Goal: Information Seeking & Learning: Learn about a topic

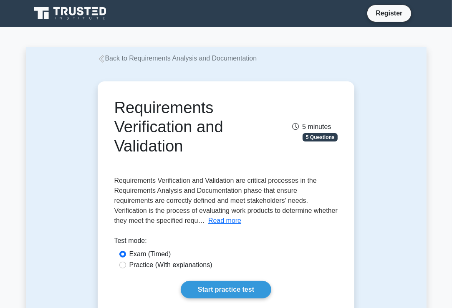
click at [251, 180] on span "Requirements Verification and Validation are critical processes in the Requirem…" at bounding box center [225, 200] width 223 height 47
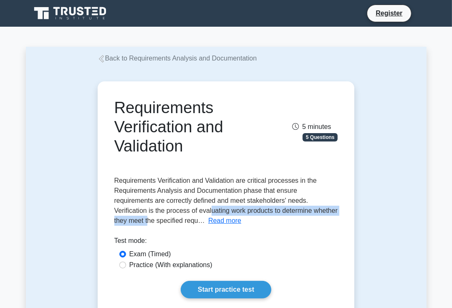
drag, startPoint x: 157, startPoint y: 213, endPoint x: 322, endPoint y: 210, distance: 165.4
click at [322, 210] on span "Requirements Verification and Validation are critical processes in the Requirem…" at bounding box center [225, 200] width 223 height 47
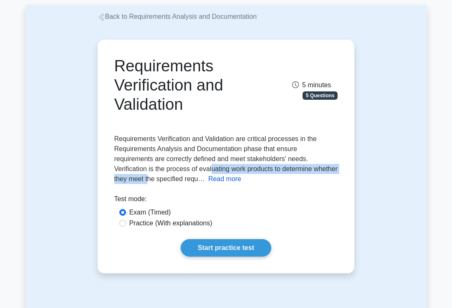
click at [208, 181] on button "Read more" at bounding box center [224, 179] width 33 height 10
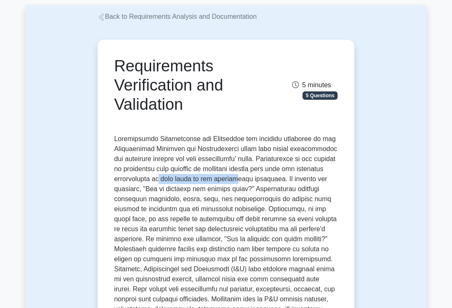
drag, startPoint x: 188, startPoint y: 182, endPoint x: 267, endPoint y: 182, distance: 79.3
click at [267, 182] on span at bounding box center [226, 259] width 224 height 248
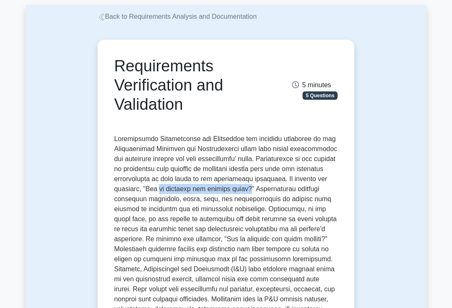
drag, startPoint x: 198, startPoint y: 193, endPoint x: 284, endPoint y: 194, distance: 86.9
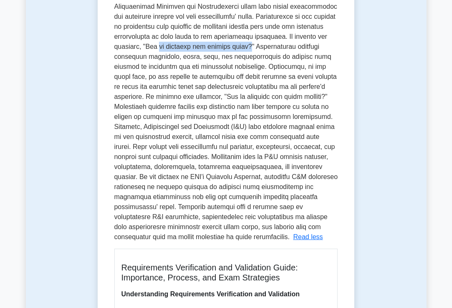
scroll to position [209, 0]
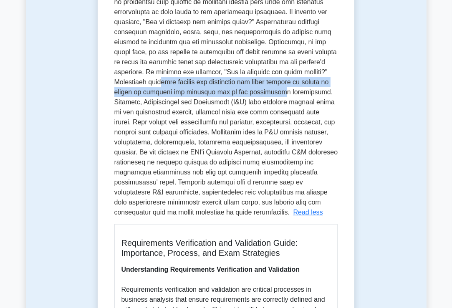
drag, startPoint x: 161, startPoint y: 84, endPoint x: 259, endPoint y: 91, distance: 97.9
click at [259, 91] on span at bounding box center [226, 92] width 224 height 248
drag, startPoint x: 259, startPoint y: 91, endPoint x: 188, endPoint y: 81, distance: 71.3
click at [188, 81] on span at bounding box center [226, 92] width 224 height 248
click at [182, 85] on span at bounding box center [226, 92] width 224 height 248
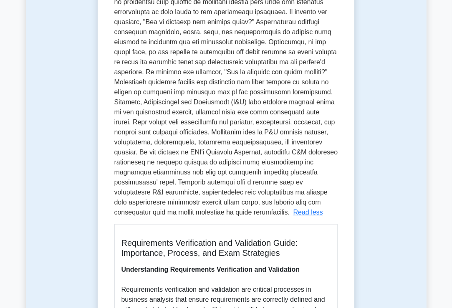
click at [247, 102] on span at bounding box center [226, 92] width 224 height 248
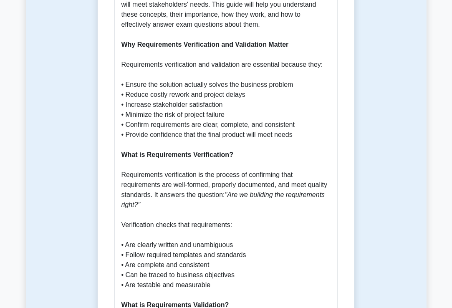
scroll to position [626, 0]
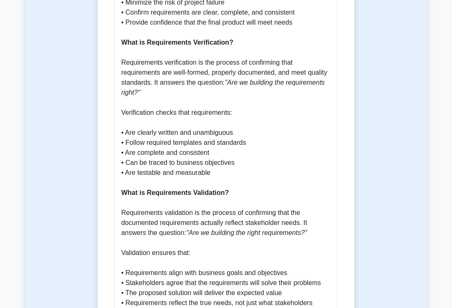
drag, startPoint x: 186, startPoint y: 74, endPoint x: 198, endPoint y: 75, distance: 11.7
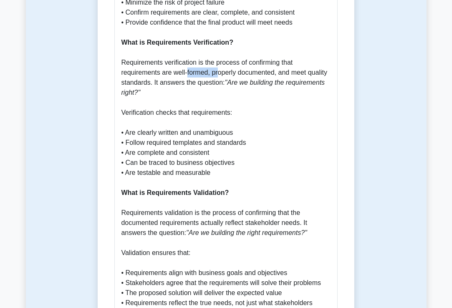
drag, startPoint x: 188, startPoint y: 73, endPoint x: 218, endPoint y: 72, distance: 30.1
drag, startPoint x: 218, startPoint y: 72, endPoint x: 254, endPoint y: 71, distance: 35.9
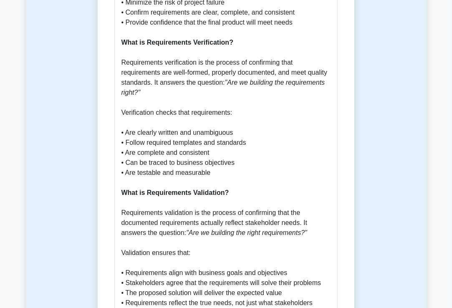
drag, startPoint x: 131, startPoint y: 131, endPoint x: 193, endPoint y: 132, distance: 62.2
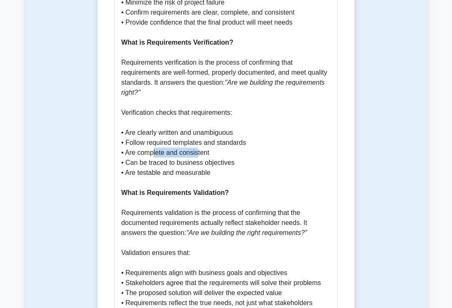
drag, startPoint x: 155, startPoint y: 155, endPoint x: 197, endPoint y: 154, distance: 42.6
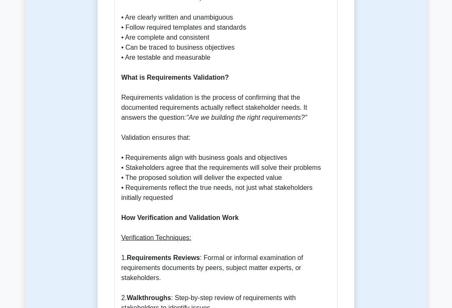
scroll to position [752, 0]
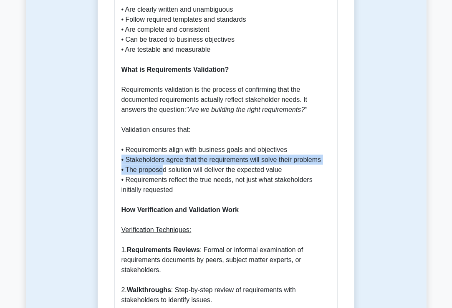
drag, startPoint x: 162, startPoint y: 170, endPoint x: 80, endPoint y: 158, distance: 83.0
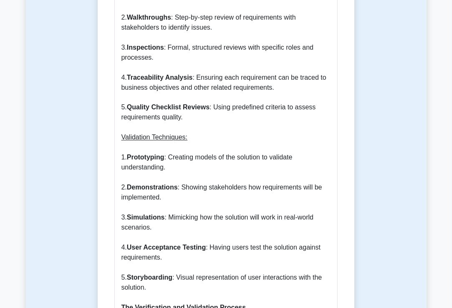
scroll to position [1044, 0]
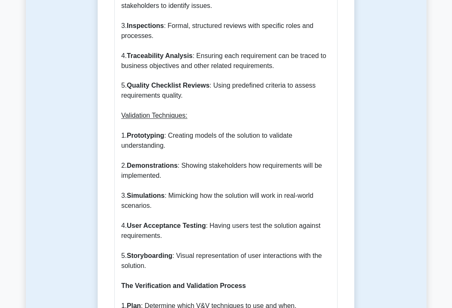
click at [195, 124] on p "Understanding Requirements Verification and Validation Requirements verificatio…" at bounding box center [227, 237] width 210 height 1614
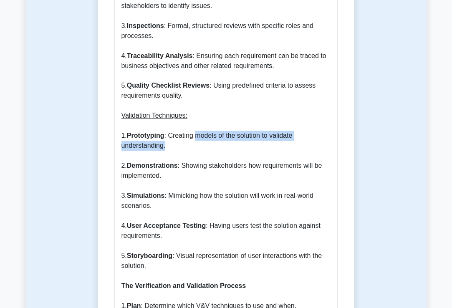
drag, startPoint x: 197, startPoint y: 138, endPoint x: 245, endPoint y: 146, distance: 48.7
click at [245, 146] on p "Understanding Requirements Verification and Validation Requirements verificatio…" at bounding box center [227, 237] width 210 height 1614
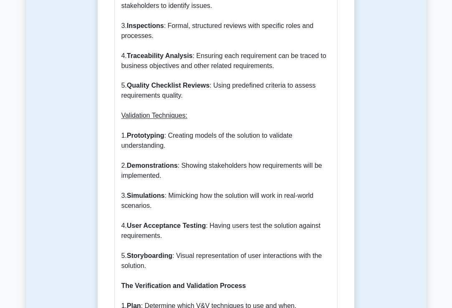
click at [174, 208] on p "Understanding Requirements Verification and Validation Requirements verificatio…" at bounding box center [227, 237] width 210 height 1614
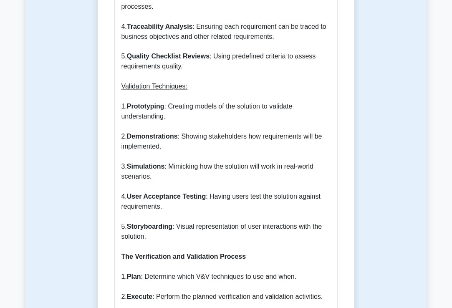
scroll to position [1128, 0]
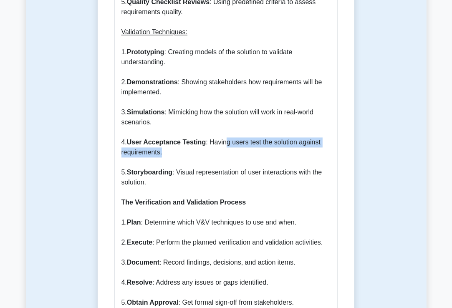
drag, startPoint x: 226, startPoint y: 144, endPoint x: 283, endPoint y: 153, distance: 57.9
click at [283, 153] on p "Understanding Requirements Verification and Validation Requirements verificatio…" at bounding box center [227, 153] width 210 height 1614
drag, startPoint x: 283, startPoint y: 153, endPoint x: 242, endPoint y: 160, distance: 41.5
click at [242, 160] on p "Understanding Requirements Verification and Validation Requirements verificatio…" at bounding box center [227, 153] width 210 height 1614
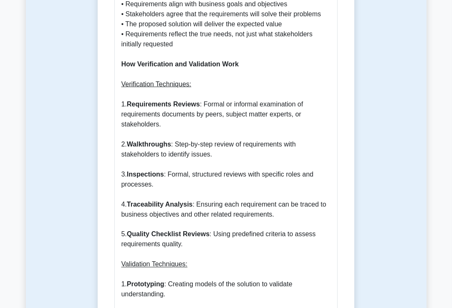
scroll to position [877, 0]
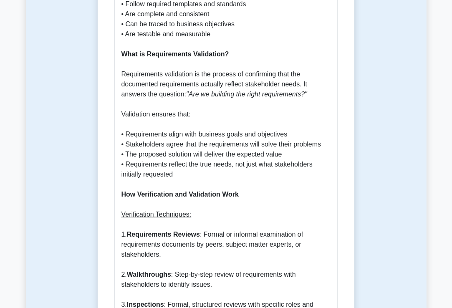
scroll to position [752, 0]
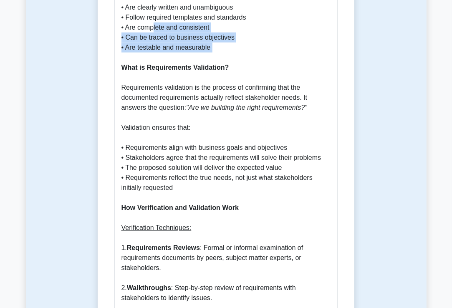
drag, startPoint x: 153, startPoint y: 31, endPoint x: 213, endPoint y: 53, distance: 64.1
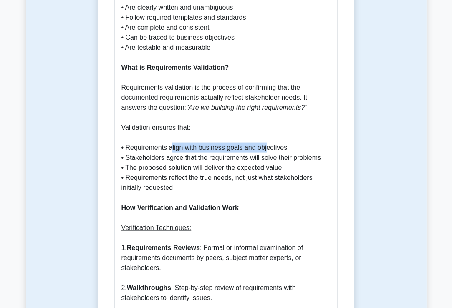
drag, startPoint x: 175, startPoint y: 150, endPoint x: 267, endPoint y: 152, distance: 91.9
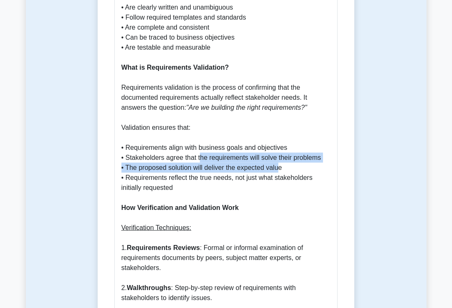
drag, startPoint x: 200, startPoint y: 160, endPoint x: 279, endPoint y: 163, distance: 78.6
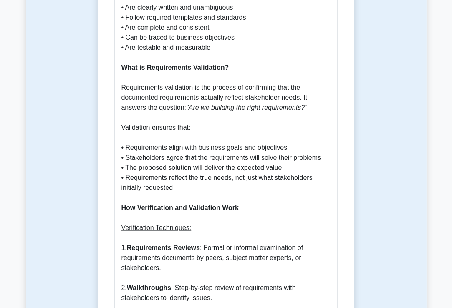
drag, startPoint x: 242, startPoint y: 160, endPoint x: 304, endPoint y: 159, distance: 61.8
drag, startPoint x: 304, startPoint y: 159, endPoint x: 262, endPoint y: 165, distance: 42.7
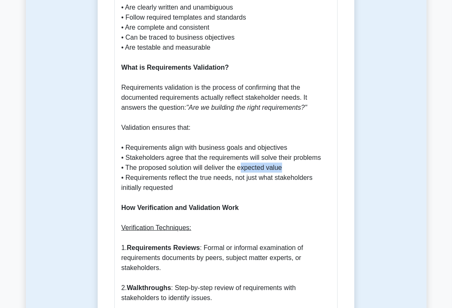
drag, startPoint x: 243, startPoint y: 170, endPoint x: 282, endPoint y: 170, distance: 39.3
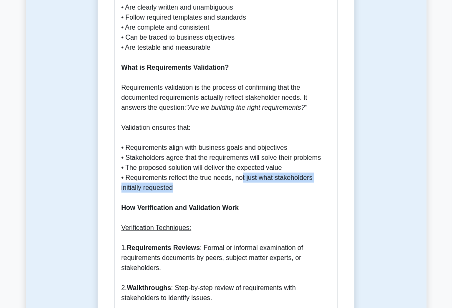
drag, startPoint x: 242, startPoint y: 181, endPoint x: 269, endPoint y: 185, distance: 27.0
drag, startPoint x: 269, startPoint y: 185, endPoint x: 164, endPoint y: 81, distance: 147.4
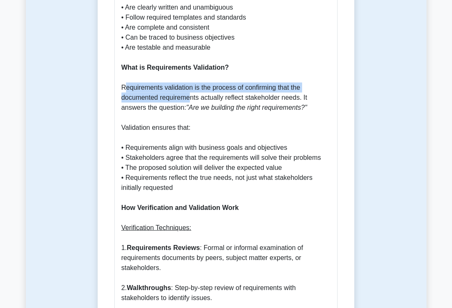
drag, startPoint x: 124, startPoint y: 91, endPoint x: 191, endPoint y: 103, distance: 67.4
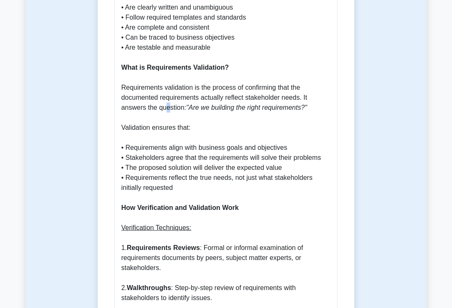
drag, startPoint x: 191, startPoint y: 103, endPoint x: 167, endPoint y: 113, distance: 26.2
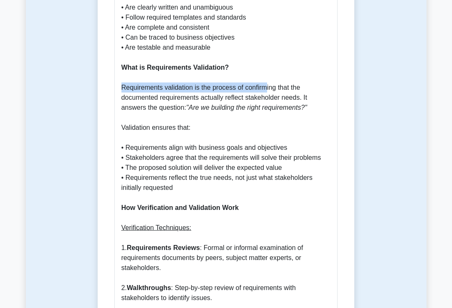
drag, startPoint x: 167, startPoint y: 113, endPoint x: 265, endPoint y: 92, distance: 100.7
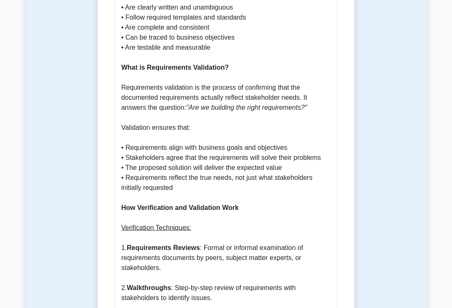
drag, startPoint x: 265, startPoint y: 92, endPoint x: 258, endPoint y: 122, distance: 31.0
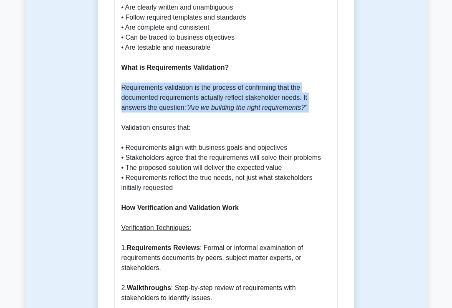
drag, startPoint x: 121, startPoint y: 89, endPoint x: 218, endPoint y: 122, distance: 102.6
drag, startPoint x: 122, startPoint y: 88, endPoint x: 294, endPoint y: 118, distance: 174.3
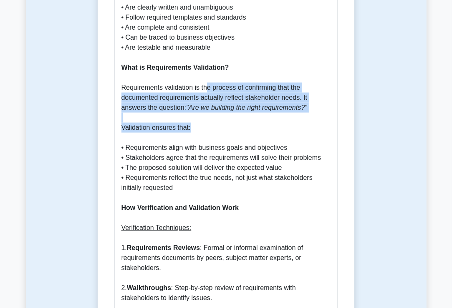
drag, startPoint x: 208, startPoint y: 90, endPoint x: 311, endPoint y: 124, distance: 109.2
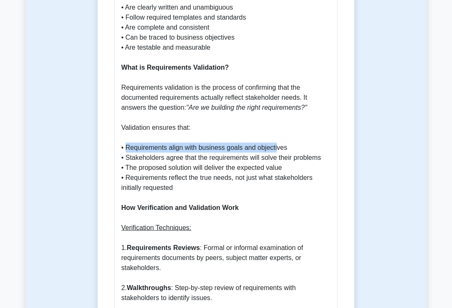
drag, startPoint x: 127, startPoint y: 151, endPoint x: 277, endPoint y: 146, distance: 150.8
drag, startPoint x: 277, startPoint y: 146, endPoint x: 271, endPoint y: 143, distance: 7.3
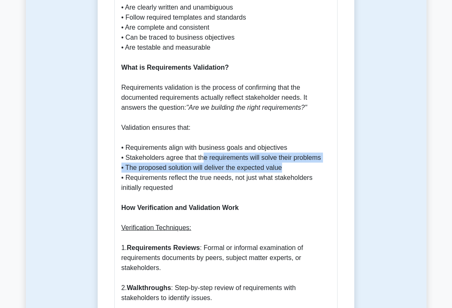
drag, startPoint x: 203, startPoint y: 160, endPoint x: 321, endPoint y: 170, distance: 118.3
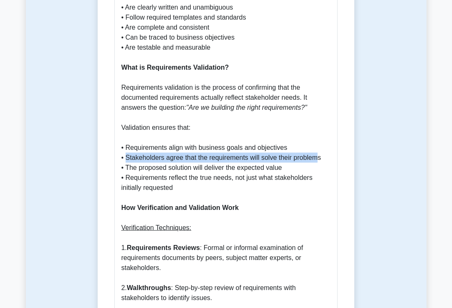
drag, startPoint x: 127, startPoint y: 160, endPoint x: 317, endPoint y: 162, distance: 190.5
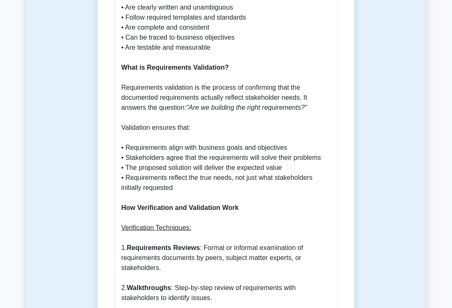
drag, startPoint x: 317, startPoint y: 162, endPoint x: 297, endPoint y: 170, distance: 22.1
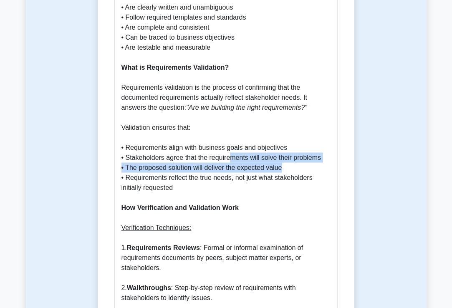
drag, startPoint x: 233, startPoint y: 156, endPoint x: 305, endPoint y: 165, distance: 72.4
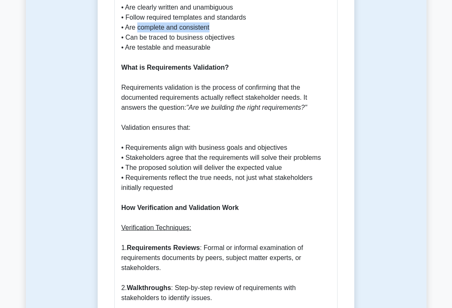
drag, startPoint x: 137, startPoint y: 28, endPoint x: 210, endPoint y: 30, distance: 73.1
drag, startPoint x: 210, startPoint y: 30, endPoint x: 202, endPoint y: 152, distance: 121.8
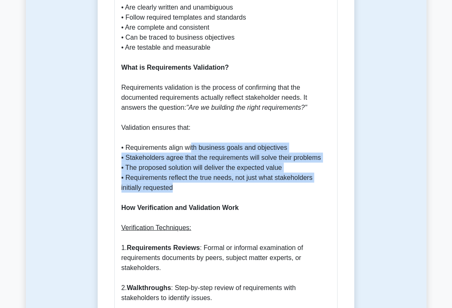
drag, startPoint x: 190, startPoint y: 152, endPoint x: 275, endPoint y: 188, distance: 91.5
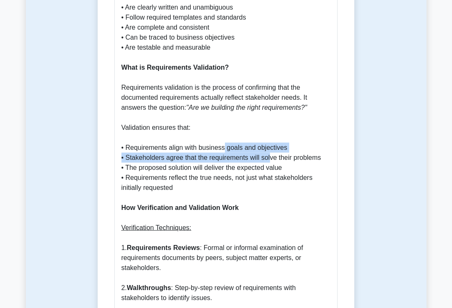
drag, startPoint x: 231, startPoint y: 152, endPoint x: 269, endPoint y: 155, distance: 38.1
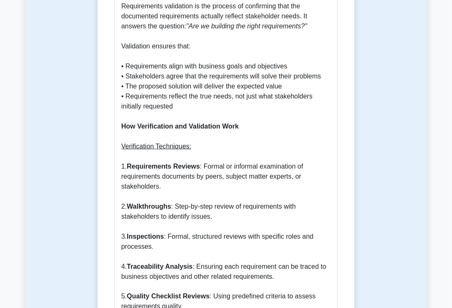
scroll to position [835, 0]
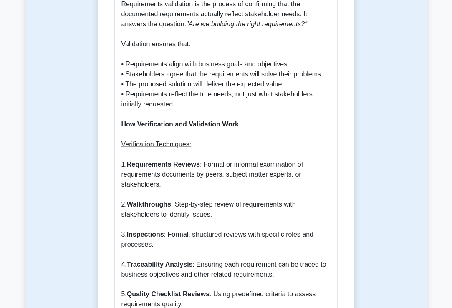
click at [182, 164] on b "Requirements Reviews" at bounding box center [163, 164] width 73 height 7
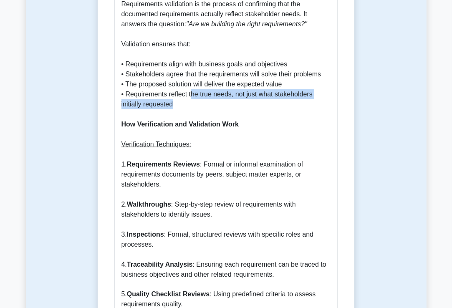
drag, startPoint x: 202, startPoint y: 98, endPoint x: 251, endPoint y: 104, distance: 48.8
